Goal: Information Seeking & Learning: Check status

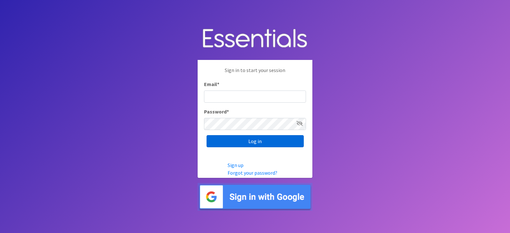
type input "[EMAIL_ADDRESS][DOMAIN_NAME]"
click at [239, 141] on input "Log in" at bounding box center [255, 141] width 97 height 12
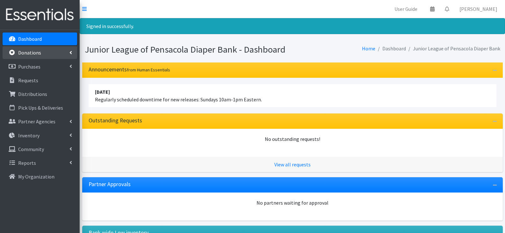
click at [53, 54] on link "Donations" at bounding box center [40, 52] width 75 height 13
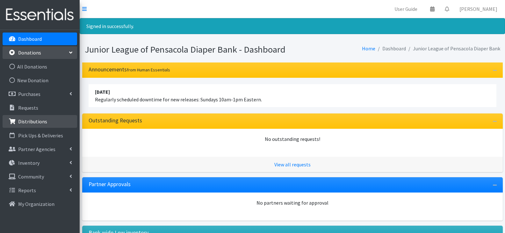
click at [48, 125] on link "Distributions" at bounding box center [40, 121] width 75 height 13
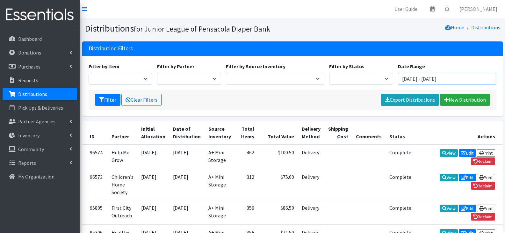
drag, startPoint x: 472, startPoint y: 78, endPoint x: 397, endPoint y: 80, distance: 74.9
click at [397, 80] on div "Date Range July 30, 2025 - October 30, 2025" at bounding box center [447, 73] width 103 height 22
click at [95, 94] on button "Filter" at bounding box center [108, 100] width 26 height 12
click at [430, 80] on input "July 30, 2025 - October 30, 2025" at bounding box center [447, 79] width 99 height 12
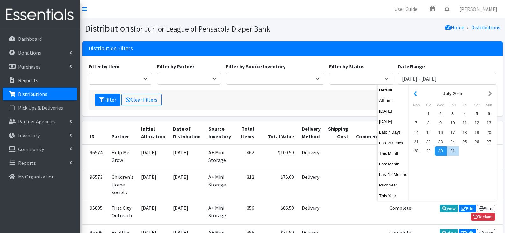
click at [416, 94] on button "button" at bounding box center [415, 94] width 7 height 8
click at [424, 126] on div "3" at bounding box center [429, 122] width 12 height 9
click at [426, 123] on div "3" at bounding box center [429, 122] width 12 height 9
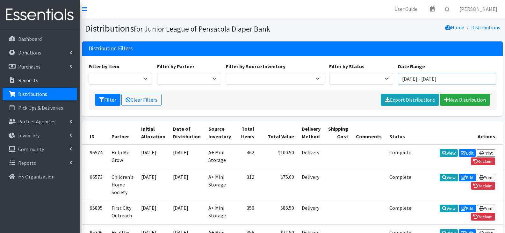
drag, startPoint x: 460, startPoint y: 79, endPoint x: 433, endPoint y: 81, distance: 26.5
click at [433, 81] on input "June 3, 2025 - June 3, 2025" at bounding box center [447, 79] width 99 height 12
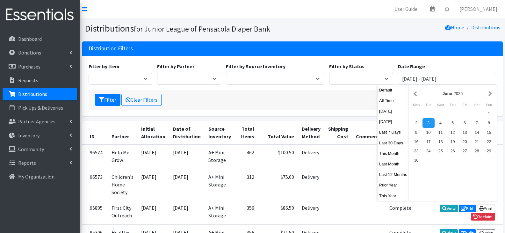
click at [490, 98] on div "June 2025" at bounding box center [453, 93] width 85 height 14
click at [490, 96] on button "button" at bounding box center [490, 94] width 7 height 8
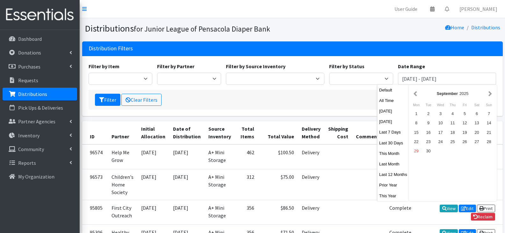
click at [490, 96] on button "button" at bounding box center [490, 94] width 7 height 8
click at [414, 94] on button "button" at bounding box center [415, 94] width 7 height 8
click at [416, 154] on div "29" at bounding box center [417, 150] width 12 height 9
click at [415, 150] on div "29" at bounding box center [417, 150] width 12 height 9
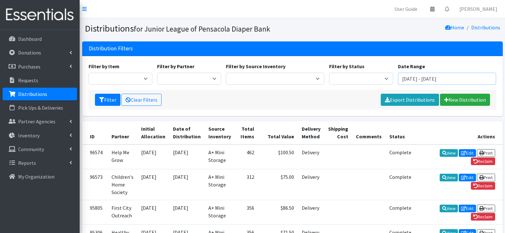
drag, startPoint x: 445, startPoint y: 80, endPoint x: 400, endPoint y: 84, distance: 44.5
click at [400, 84] on input "September 29, 2025 - September 29, 2025" at bounding box center [447, 79] width 99 height 12
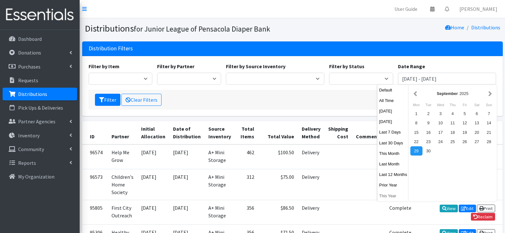
click at [394, 196] on button "This Year" at bounding box center [393, 195] width 31 height 9
type input "January 1, 2025 - December 31, 2025"
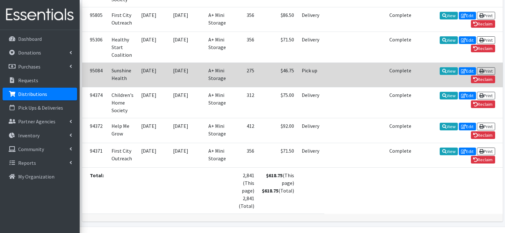
scroll to position [204, 0]
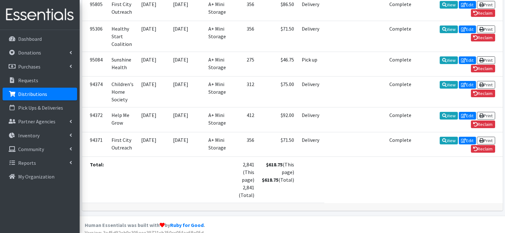
click at [424, 167] on table "ID Partner Initial Allocation Date of Distribution Source Inventory Total Items…" at bounding box center [292, 60] width 421 height 286
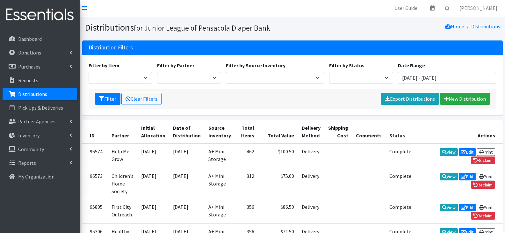
scroll to position [0, 0]
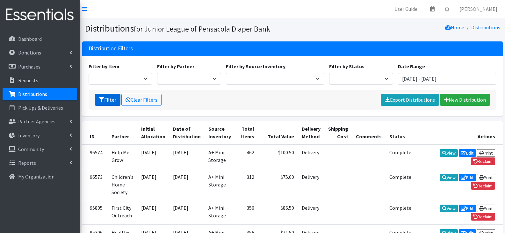
click at [113, 97] on button "Filter" at bounding box center [108, 100] width 26 height 12
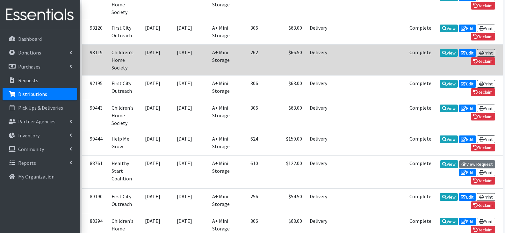
scroll to position [383, 0]
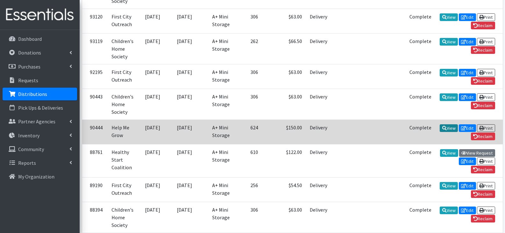
click at [440, 124] on link "View" at bounding box center [449, 128] width 18 height 8
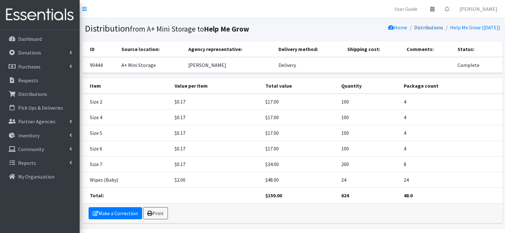
click at [423, 28] on link "Distributions" at bounding box center [428, 27] width 29 height 6
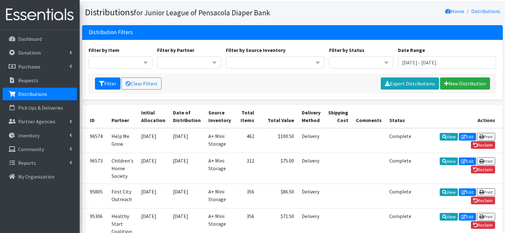
scroll to position [12, 0]
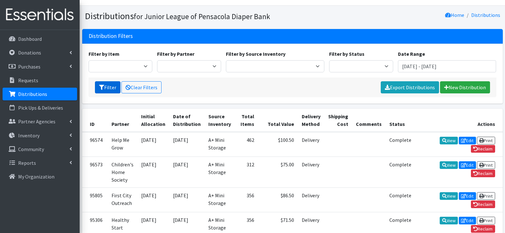
click at [98, 86] on button "Filter" at bounding box center [108, 87] width 26 height 12
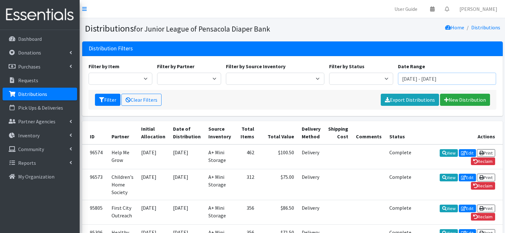
drag, startPoint x: 485, startPoint y: 78, endPoint x: 403, endPoint y: 71, distance: 82.2
click at [403, 71] on div "Date Range [DATE] - [DATE]" at bounding box center [447, 73] width 103 height 22
click at [402, 77] on input "[DATE] - [DATE]" at bounding box center [447, 79] width 99 height 12
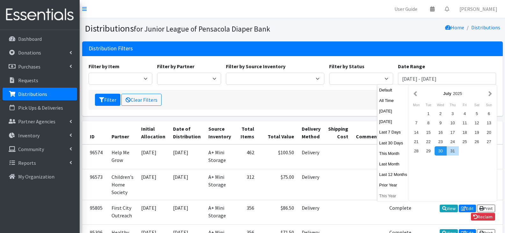
click at [389, 197] on button "This Year" at bounding box center [393, 195] width 31 height 9
type input "[DATE] - [DATE]"
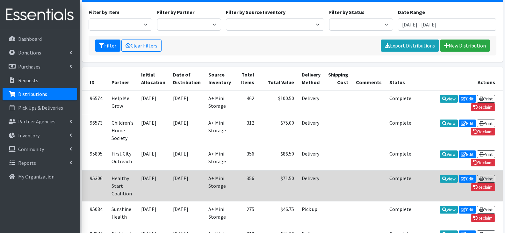
scroll to position [44, 0]
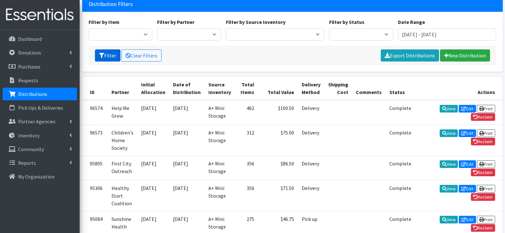
click at [114, 56] on button "Filter" at bounding box center [108, 55] width 26 height 12
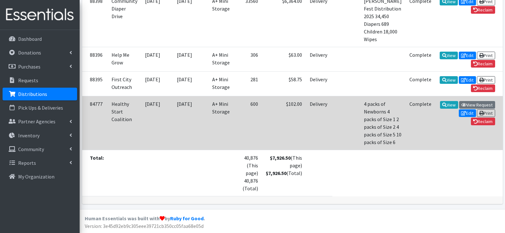
scroll to position [644, 0]
click at [440, 101] on link "View" at bounding box center [449, 105] width 18 height 8
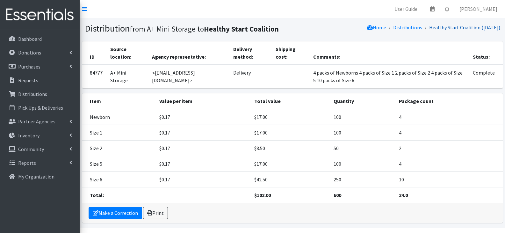
click at [466, 26] on link "Healthy Start Coalition (02/23/2025)" at bounding box center [464, 27] width 71 height 6
click at [404, 26] on link "Distributions" at bounding box center [407, 27] width 29 height 6
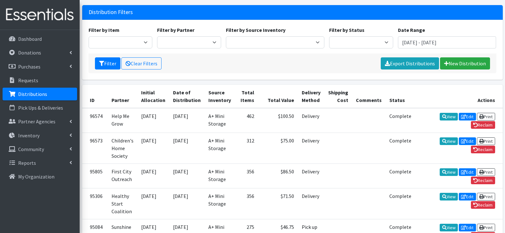
scroll to position [32, 0]
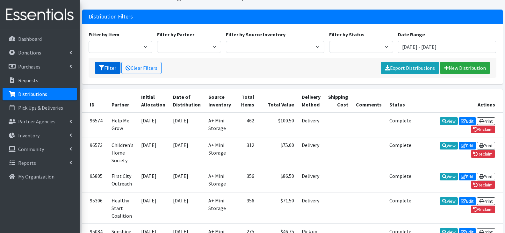
drag, startPoint x: 105, startPoint y: 68, endPoint x: 113, endPoint y: 73, distance: 9.4
click at [105, 68] on button "Filter" at bounding box center [108, 68] width 26 height 12
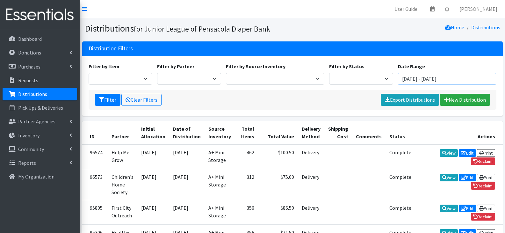
click at [418, 78] on input "[DATE] - [DATE]" at bounding box center [447, 79] width 99 height 12
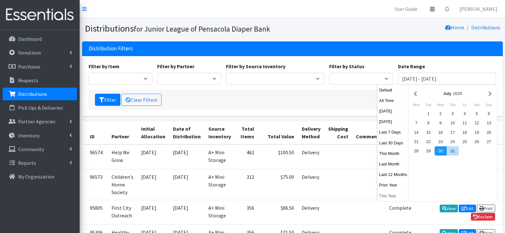
click at [393, 194] on button "This Year" at bounding box center [393, 195] width 31 height 9
type input "[DATE] - [DATE]"
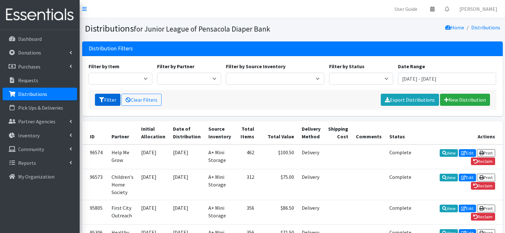
click at [106, 99] on button "Filter" at bounding box center [108, 100] width 26 height 12
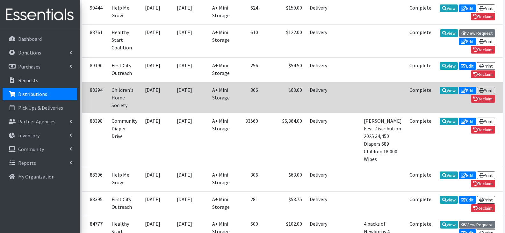
scroll to position [510, 0]
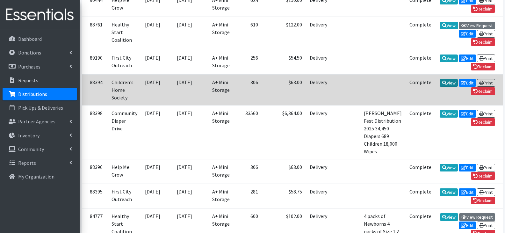
click at [440, 79] on link "View" at bounding box center [449, 83] width 18 height 8
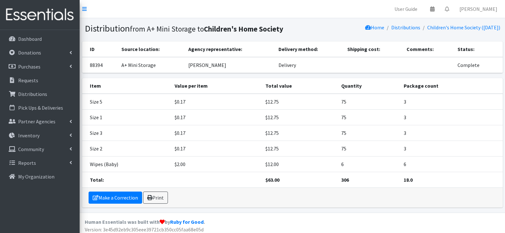
click at [305, 29] on div "Home Distributions Children's Home Society ([DATE])" at bounding box center [398, 28] width 210 height 11
click at [394, 29] on link "Distributions" at bounding box center [405, 27] width 29 height 6
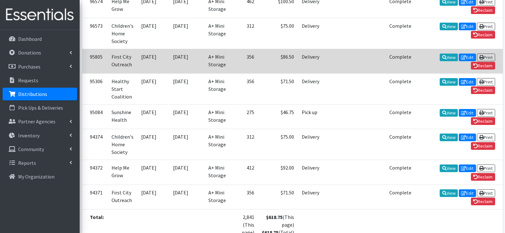
scroll to position [44, 0]
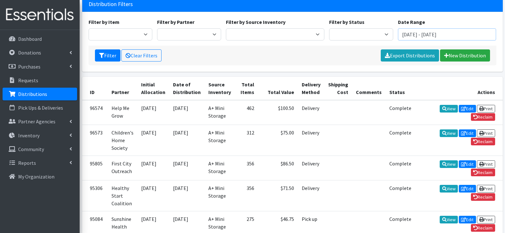
click at [413, 33] on input "[DATE] - [DATE]" at bounding box center [447, 34] width 99 height 12
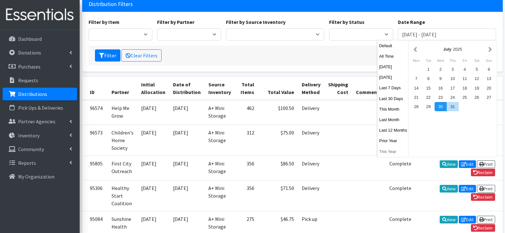
click at [392, 149] on button "This Year" at bounding box center [393, 151] width 31 height 9
type input "[DATE] - [DATE]"
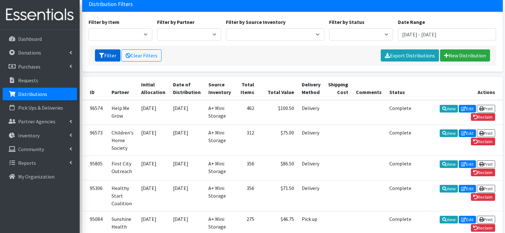
click at [105, 57] on button "Filter" at bounding box center [108, 55] width 26 height 12
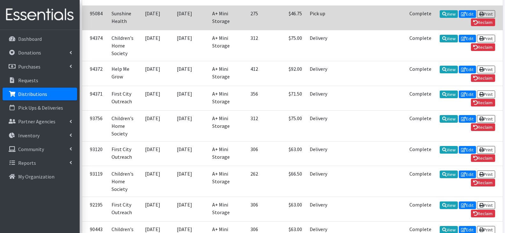
scroll to position [255, 0]
